Goal: Information Seeking & Learning: Learn about a topic

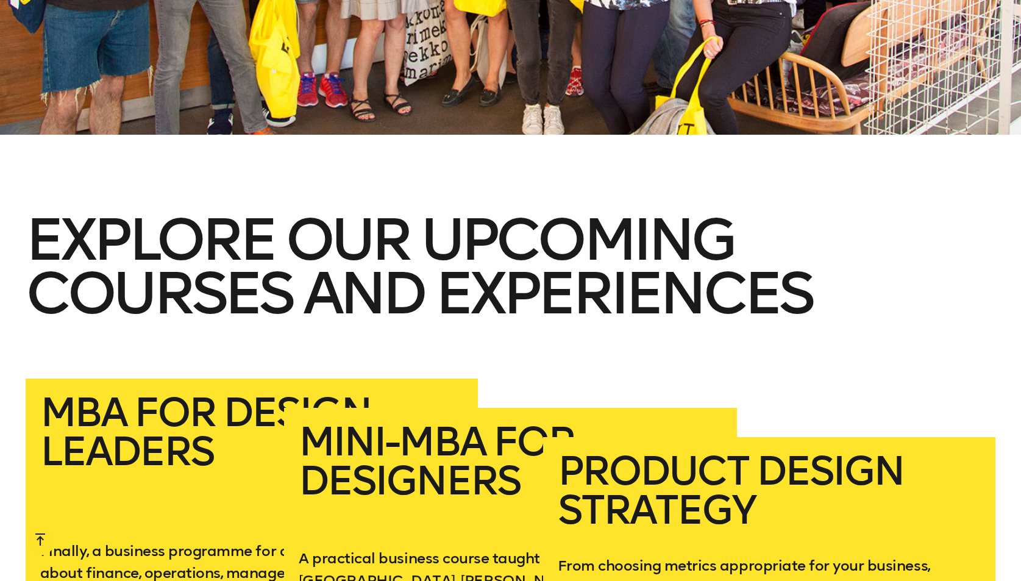
scroll to position [2435, 0]
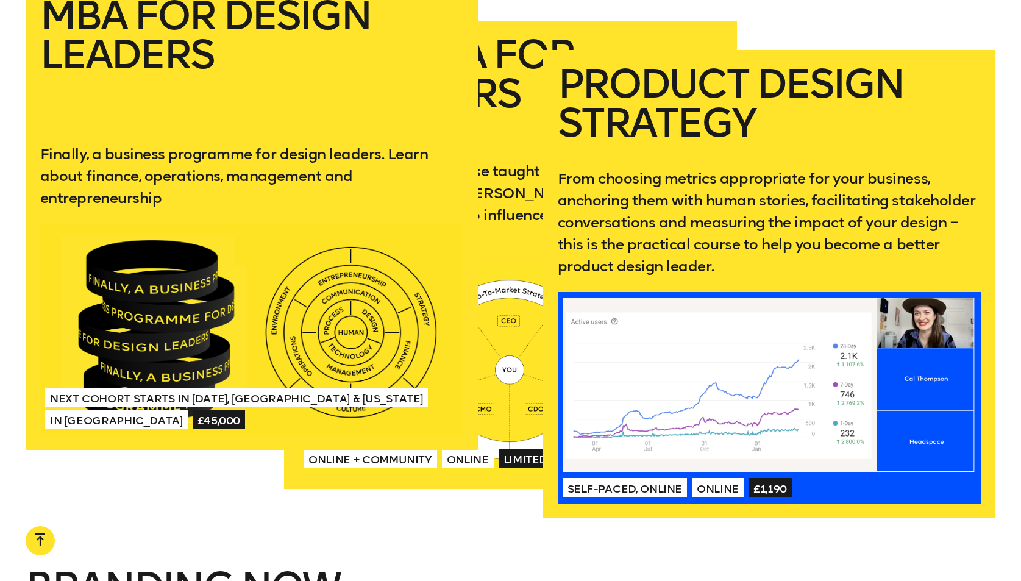
click at [114, 43] on h2 "MBA for Design Leaders" at bounding box center [252, 59] width 424 height 127
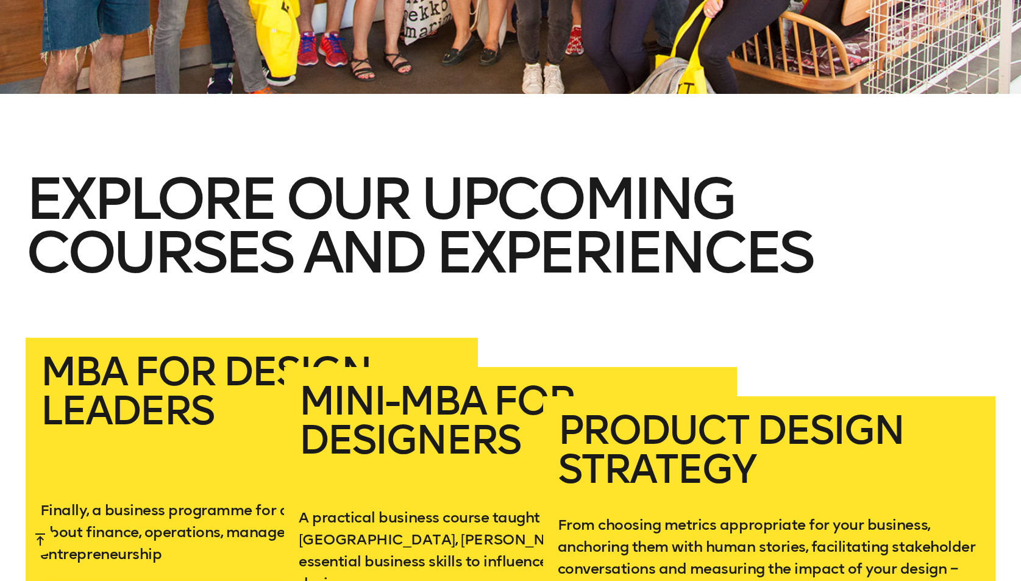
scroll to position [2262, 0]
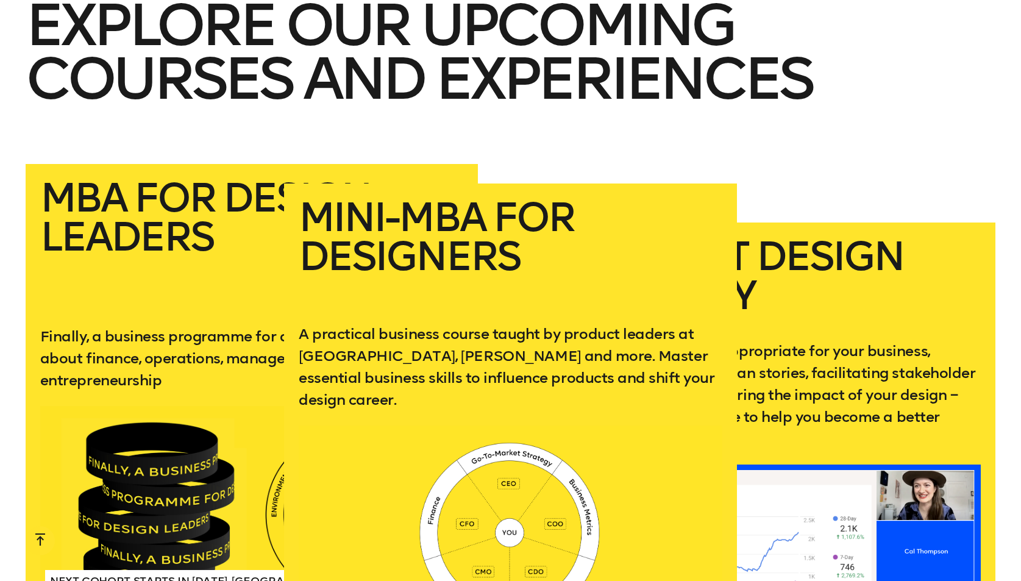
click at [573, 198] on h2 "Mini-MBA for Designers" at bounding box center [511, 250] width 424 height 105
click at [679, 204] on h2 "Mini-MBA for Designers" at bounding box center [511, 250] width 424 height 105
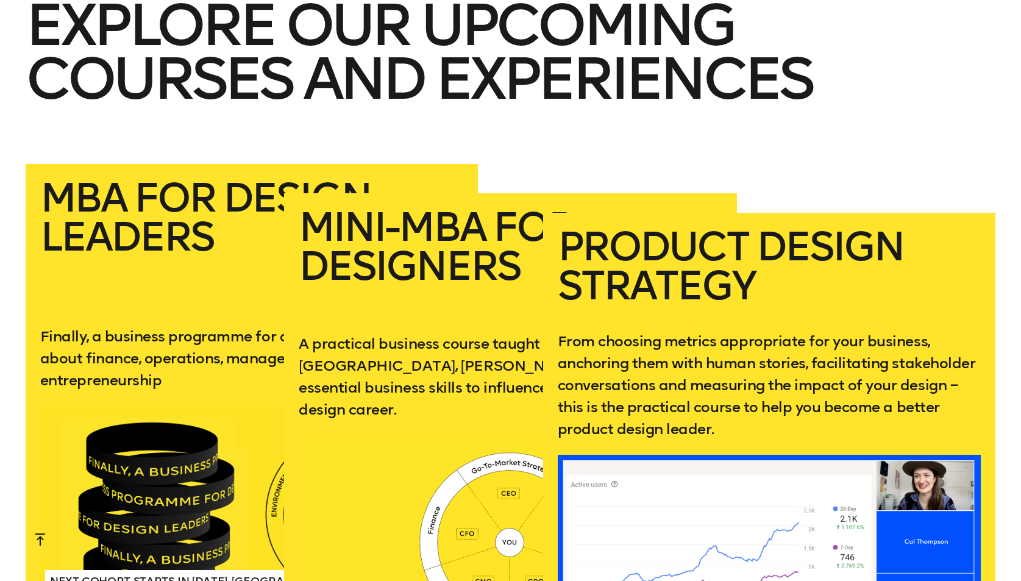
click at [811, 279] on h2 "Product Design Strategy" at bounding box center [770, 269] width 424 height 84
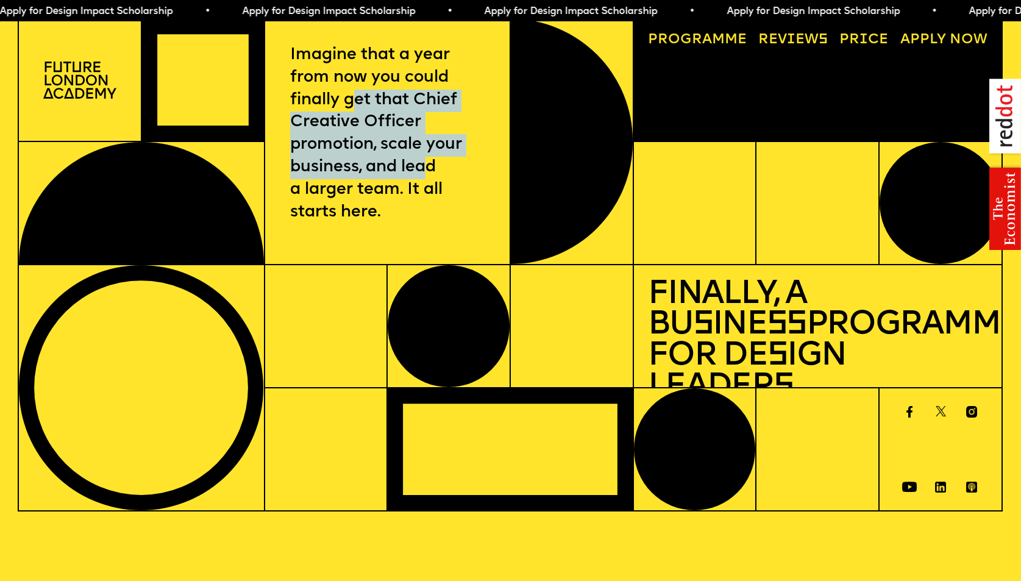
drag, startPoint x: 352, startPoint y: 107, endPoint x: 440, endPoint y: 182, distance: 115.5
click at [438, 179] on p "Imagine that a year from now you could finally get that Chief Creative Officer …" at bounding box center [387, 135] width 194 height 180
click at [438, 180] on p "Imagine that a year from now you could finally get that Chief Creative Officer …" at bounding box center [387, 135] width 194 height 180
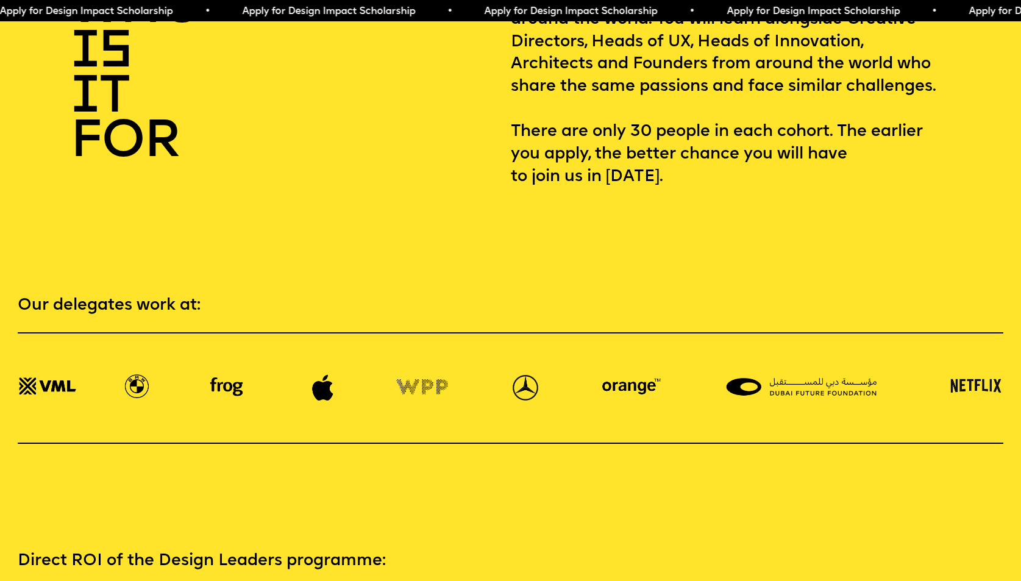
scroll to position [1680, 0]
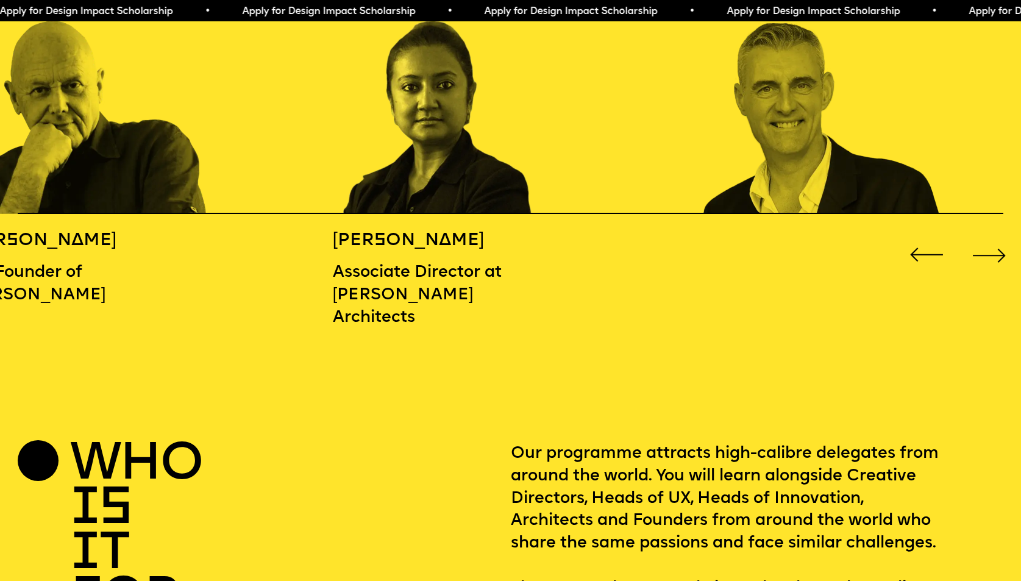
click at [981, 257] on div "Next slide" at bounding box center [989, 255] width 41 height 41
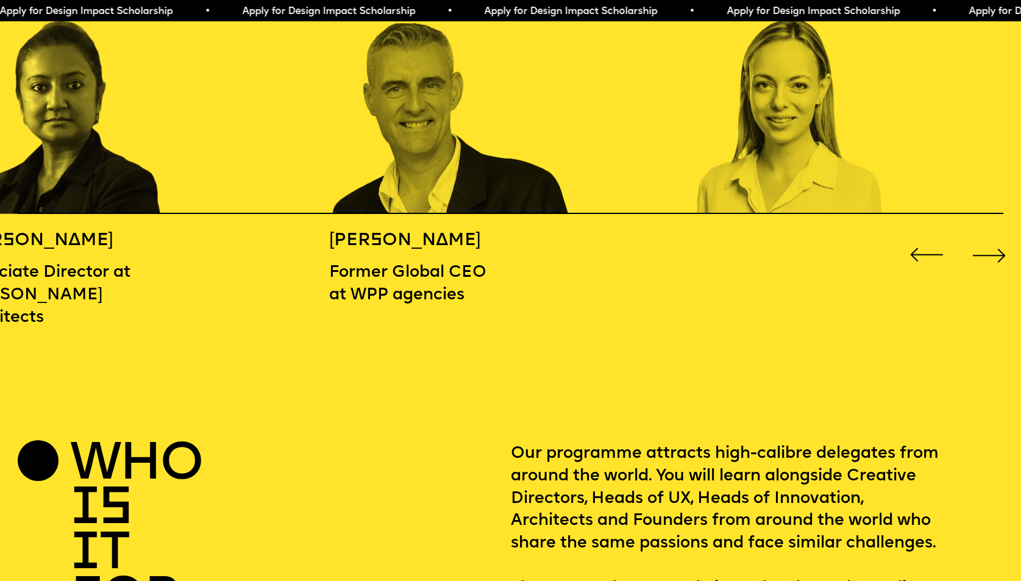
click at [981, 257] on div "Next slide" at bounding box center [989, 255] width 41 height 41
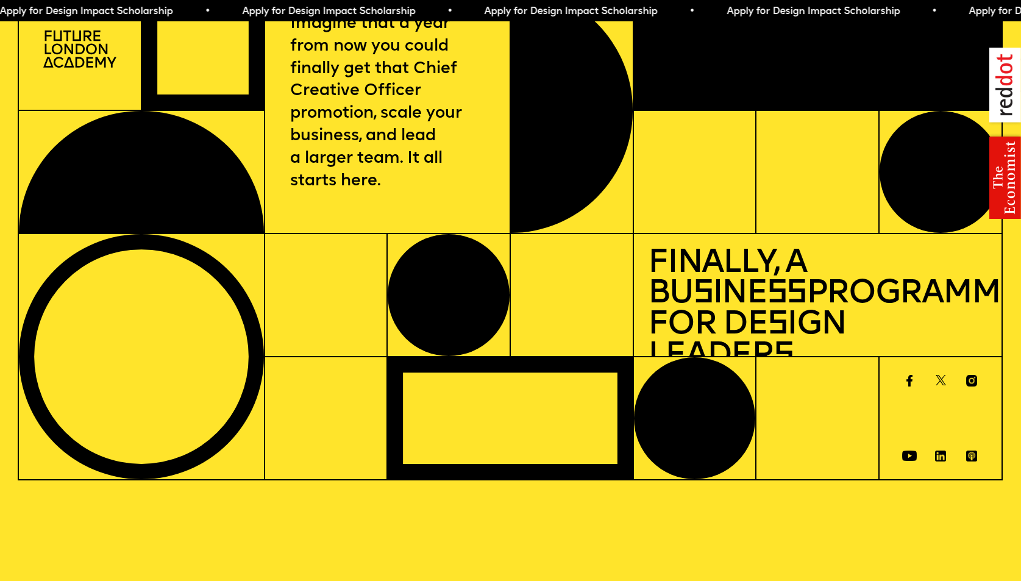
scroll to position [0, 0]
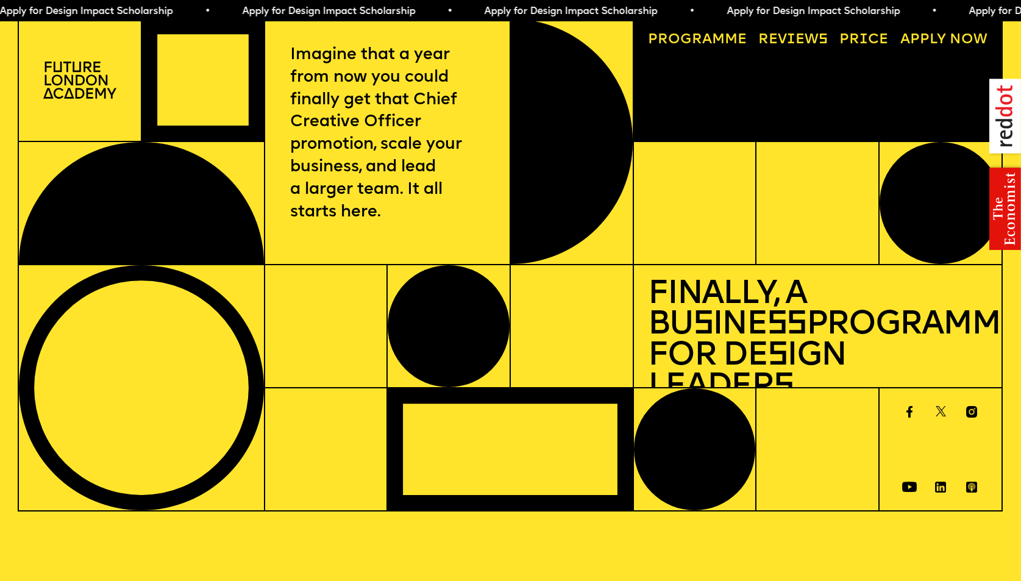
click at [99, 73] on img at bounding box center [80, 80] width 74 height 37
click at [85, 80] on img at bounding box center [80, 80] width 74 height 37
click at [770, 36] on link "Reviews" at bounding box center [794, 40] width 84 height 28
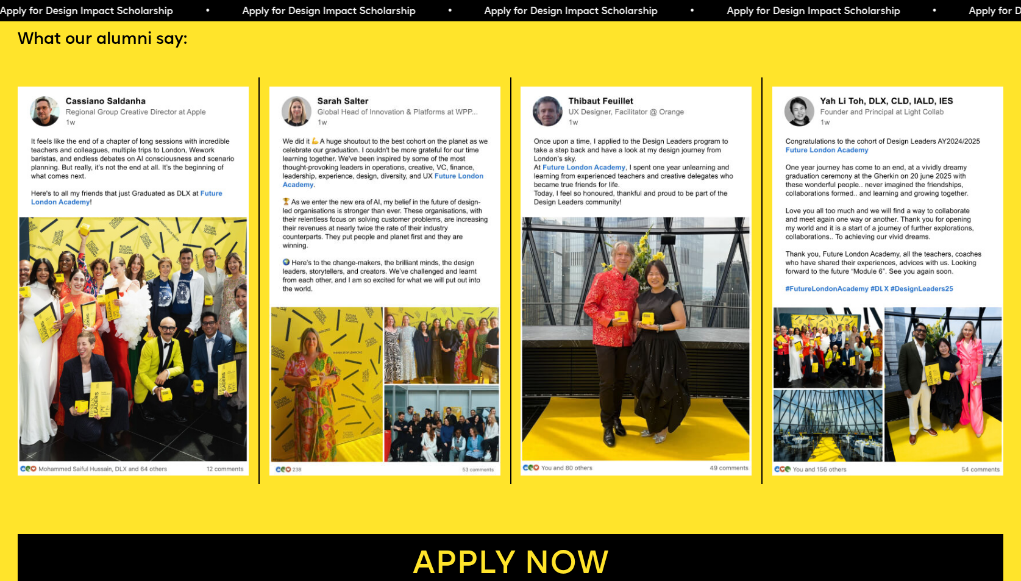
scroll to position [2870, 0]
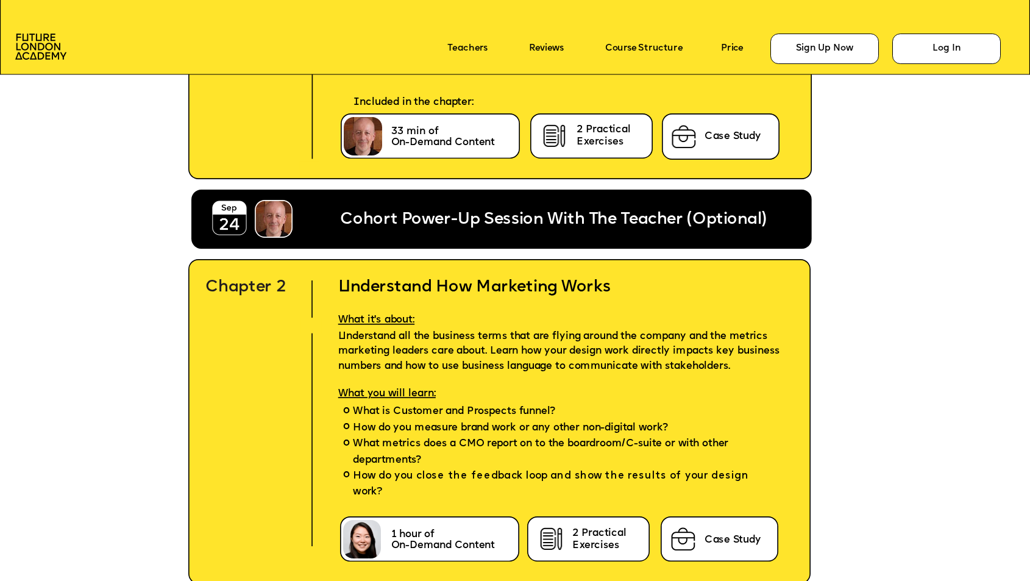
scroll to position [3810, 0]
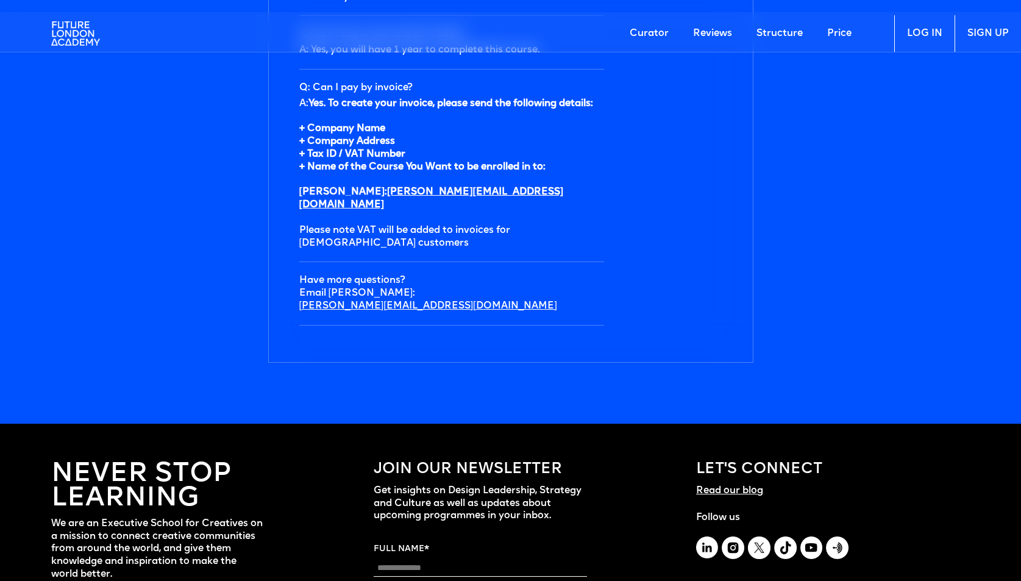
scroll to position [4261, 0]
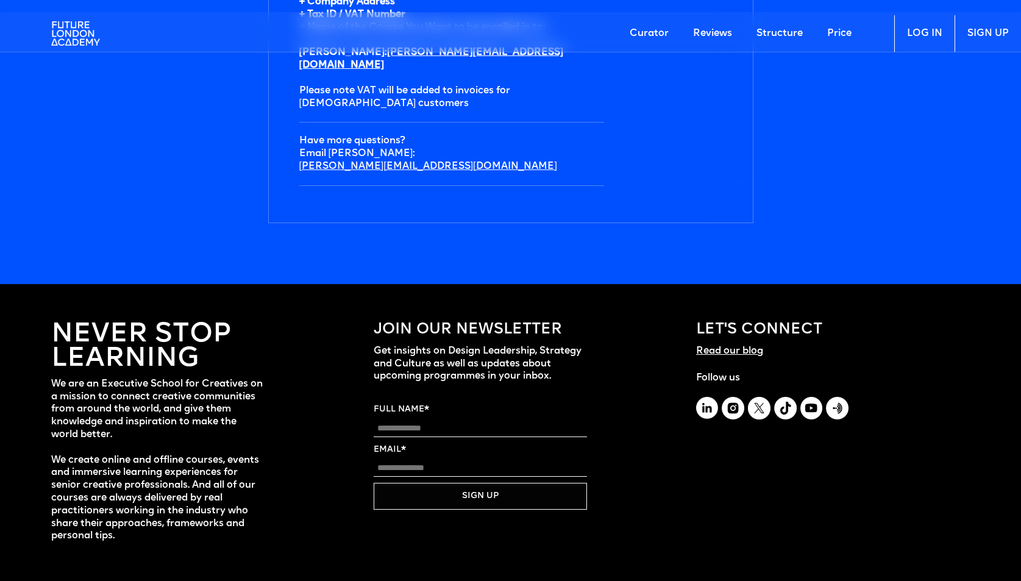
click at [804, 35] on link "Structure" at bounding box center [780, 33] width 71 height 37
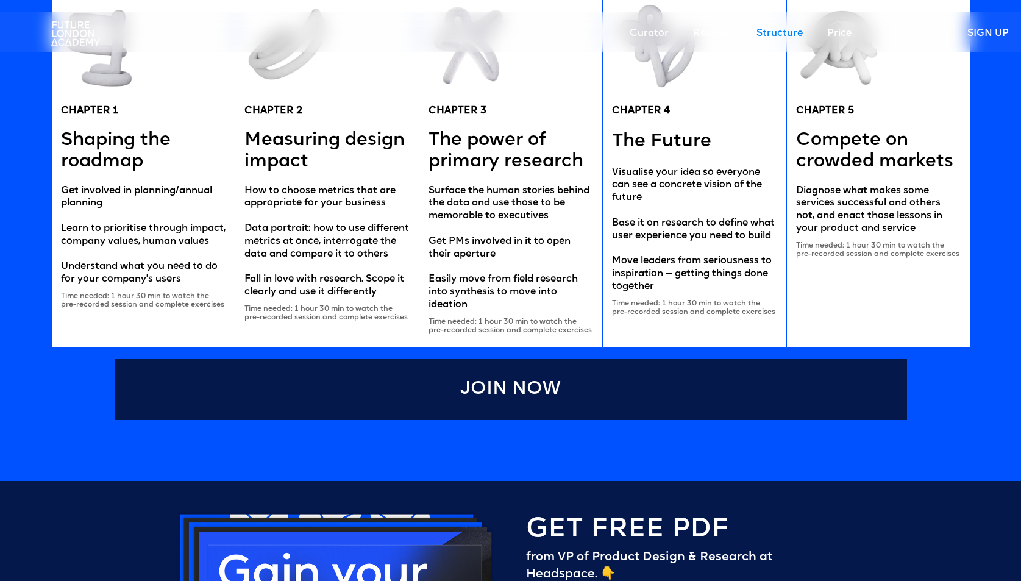
scroll to position [2456, 0]
